Goal: Task Accomplishment & Management: Complete application form

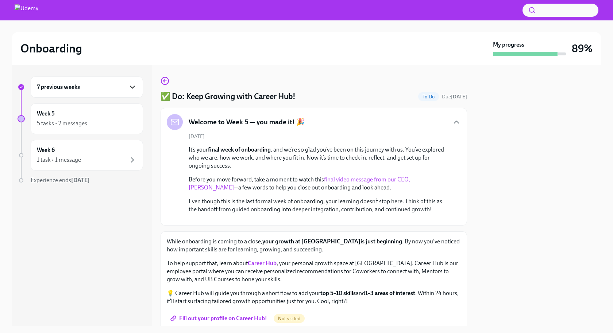
scroll to position [114, 0]
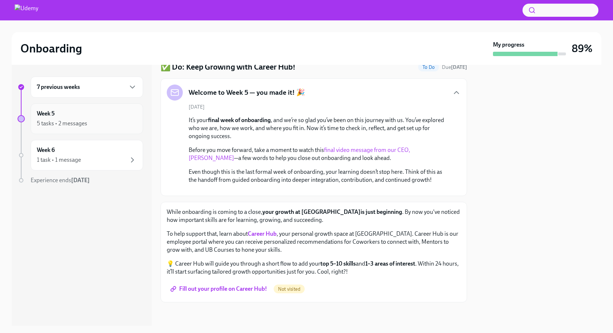
click at [57, 115] on div "Week 5 5 tasks • 2 messages" at bounding box center [87, 119] width 100 height 18
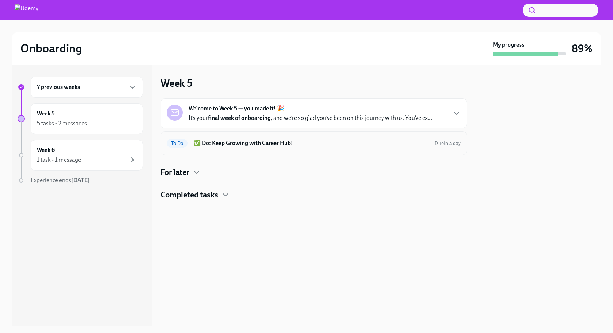
click at [224, 143] on h6 "✅ Do: Keep Growing with Career Hub!" at bounding box center [310, 143] width 235 height 8
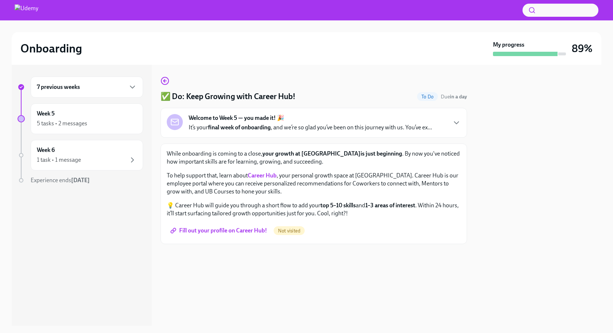
click at [238, 229] on span "Fill out your profile on Career Hub!" at bounding box center [219, 230] width 95 height 7
click at [88, 121] on div "5 tasks • 2 messages" at bounding box center [87, 123] width 100 height 9
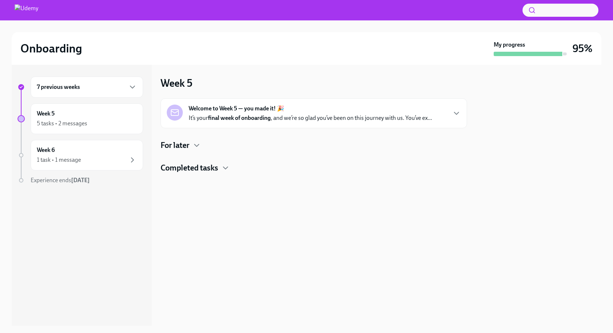
click at [223, 117] on strong "final week of onboarding" at bounding box center [239, 117] width 63 height 7
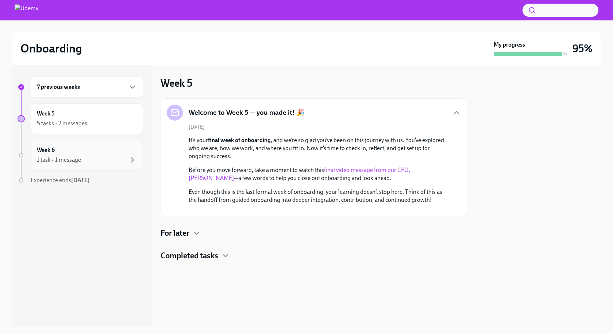
click at [72, 149] on div "Week 6 1 task • 1 message" at bounding box center [87, 155] width 100 height 18
